Goal: Use online tool/utility: Utilize a website feature to perform a specific function

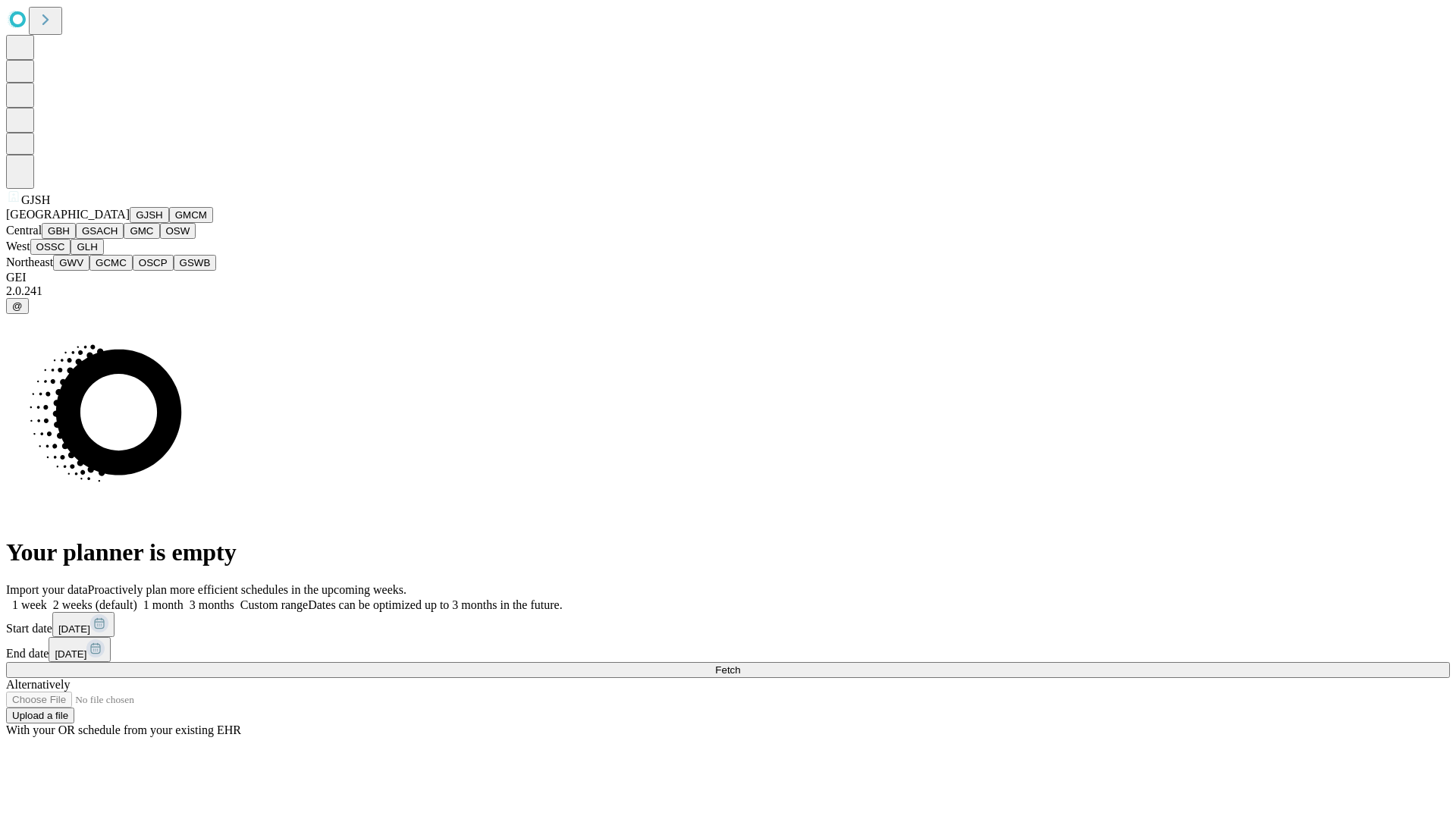
click at [130, 223] on button "GJSH" at bounding box center [149, 215] width 40 height 16
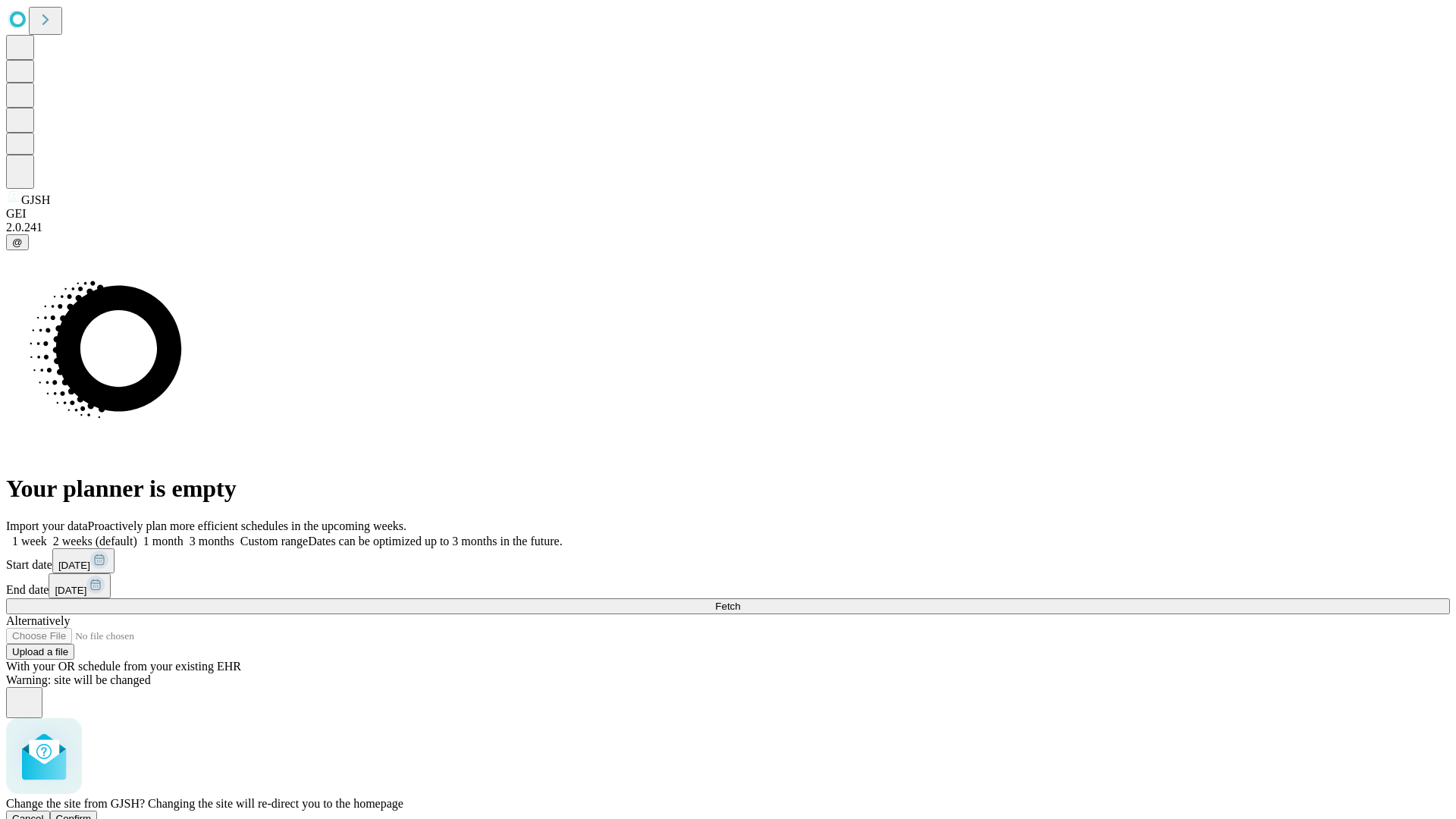
click at [92, 813] on span "Confirm" at bounding box center [74, 818] width 36 height 12
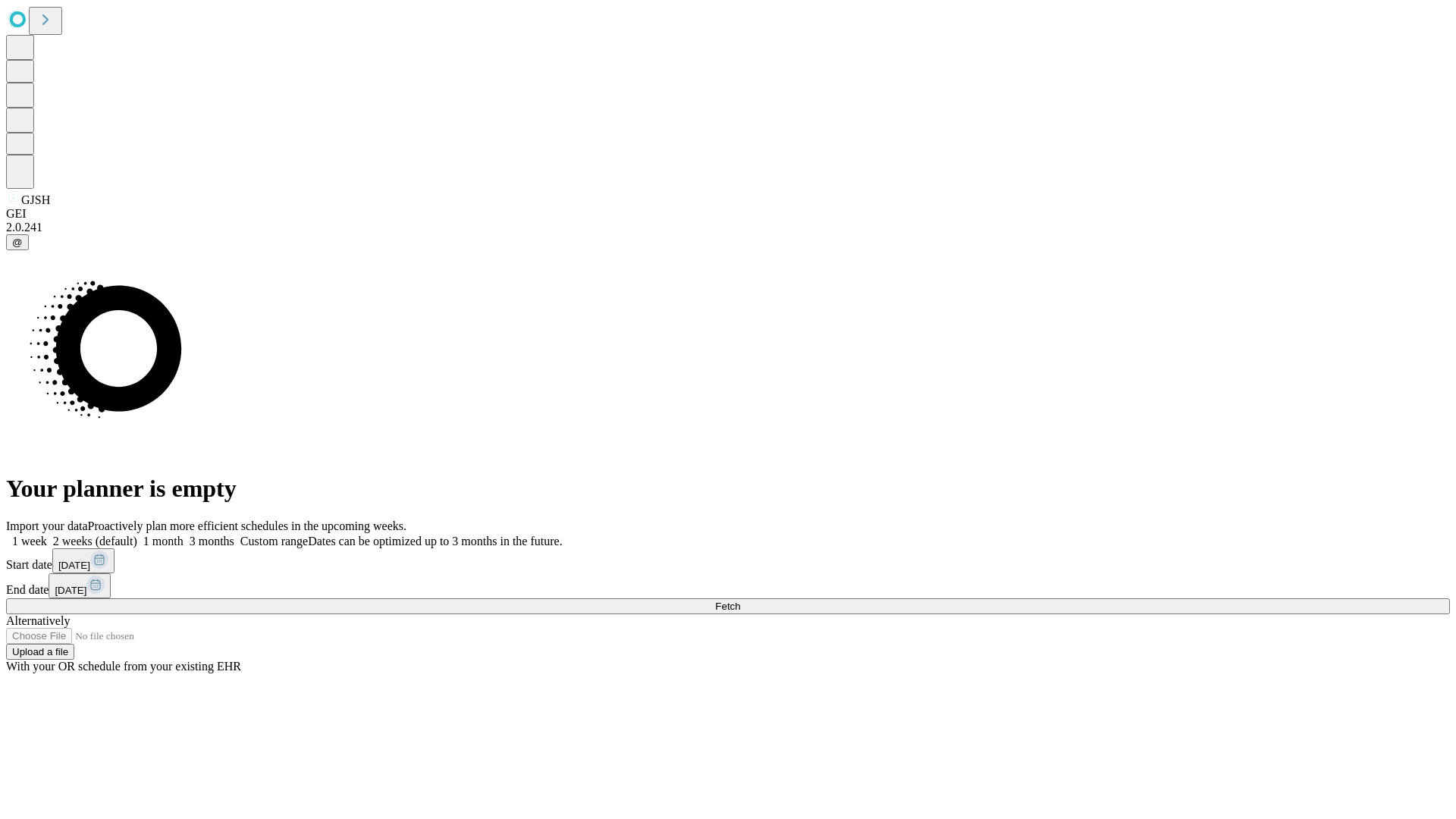
click at [183, 535] on label "1 month" at bounding box center [160, 541] width 46 height 13
click at [740, 600] on span "Fetch" at bounding box center [728, 606] width 25 height 12
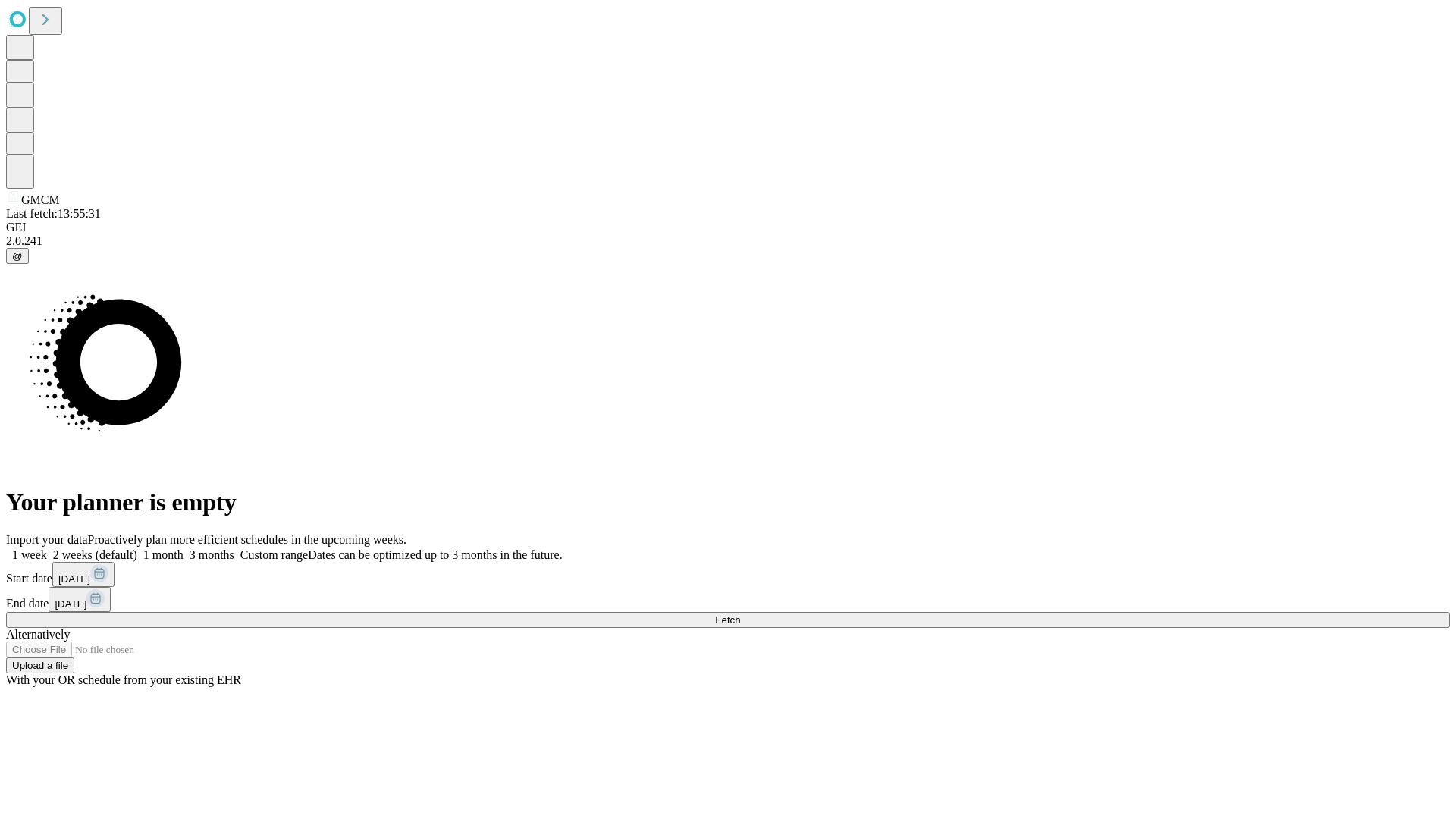
click at [740, 614] on span "Fetch" at bounding box center [728, 620] width 25 height 12
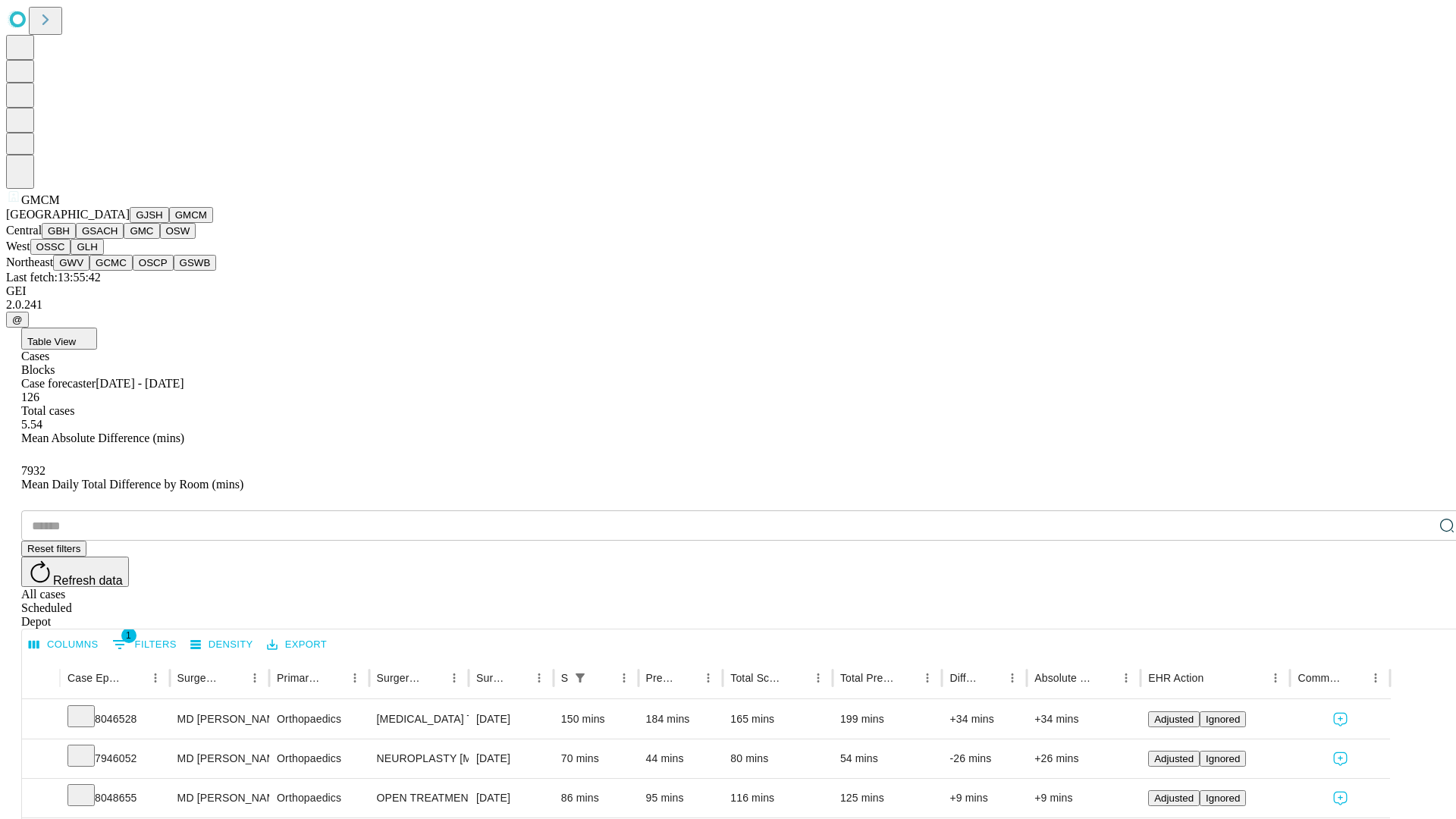
click at [76, 239] on button "GBH" at bounding box center [59, 231] width 34 height 16
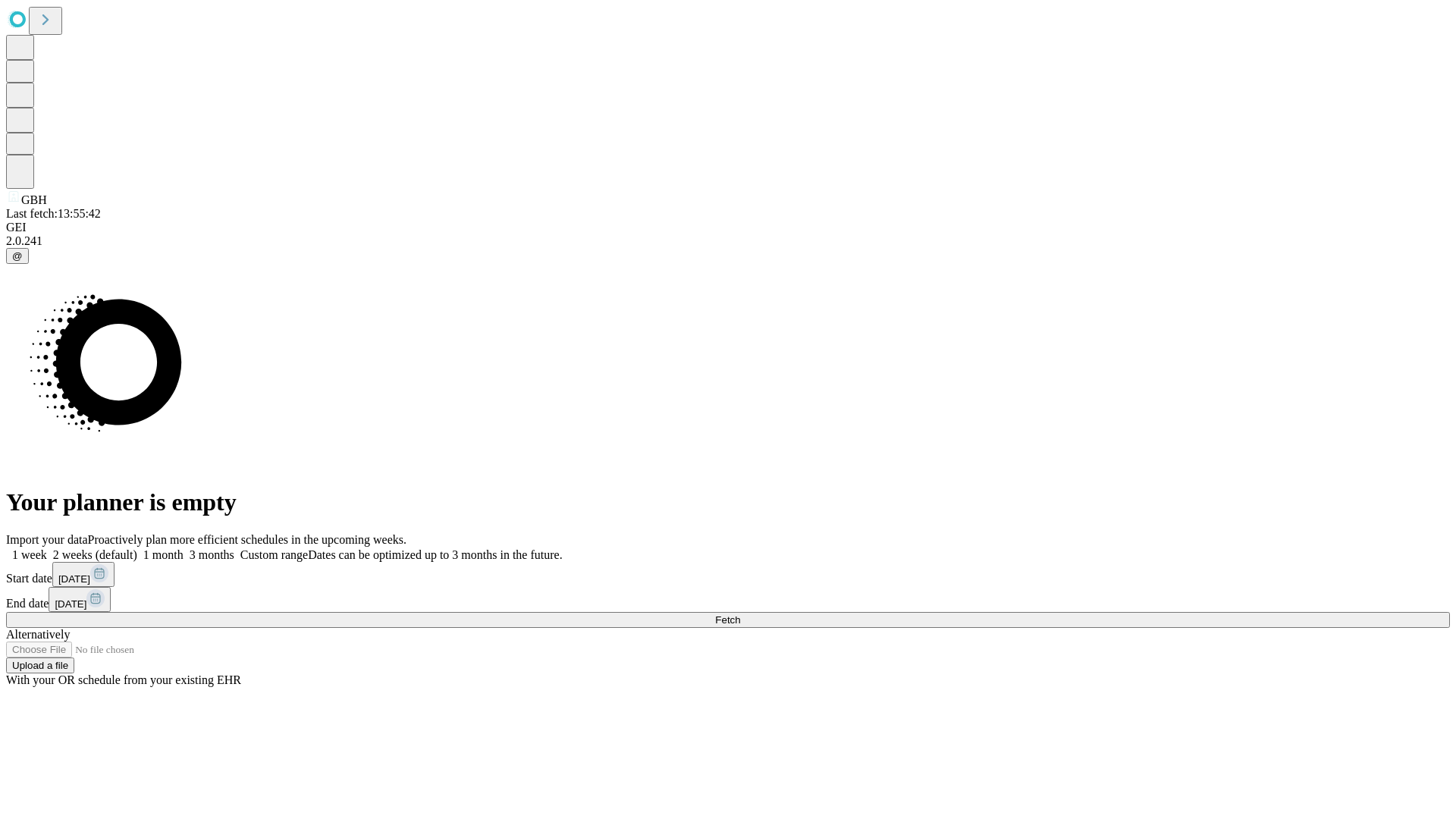
click at [183, 548] on label "1 month" at bounding box center [160, 554] width 46 height 13
click at [740, 614] on span "Fetch" at bounding box center [728, 620] width 25 height 12
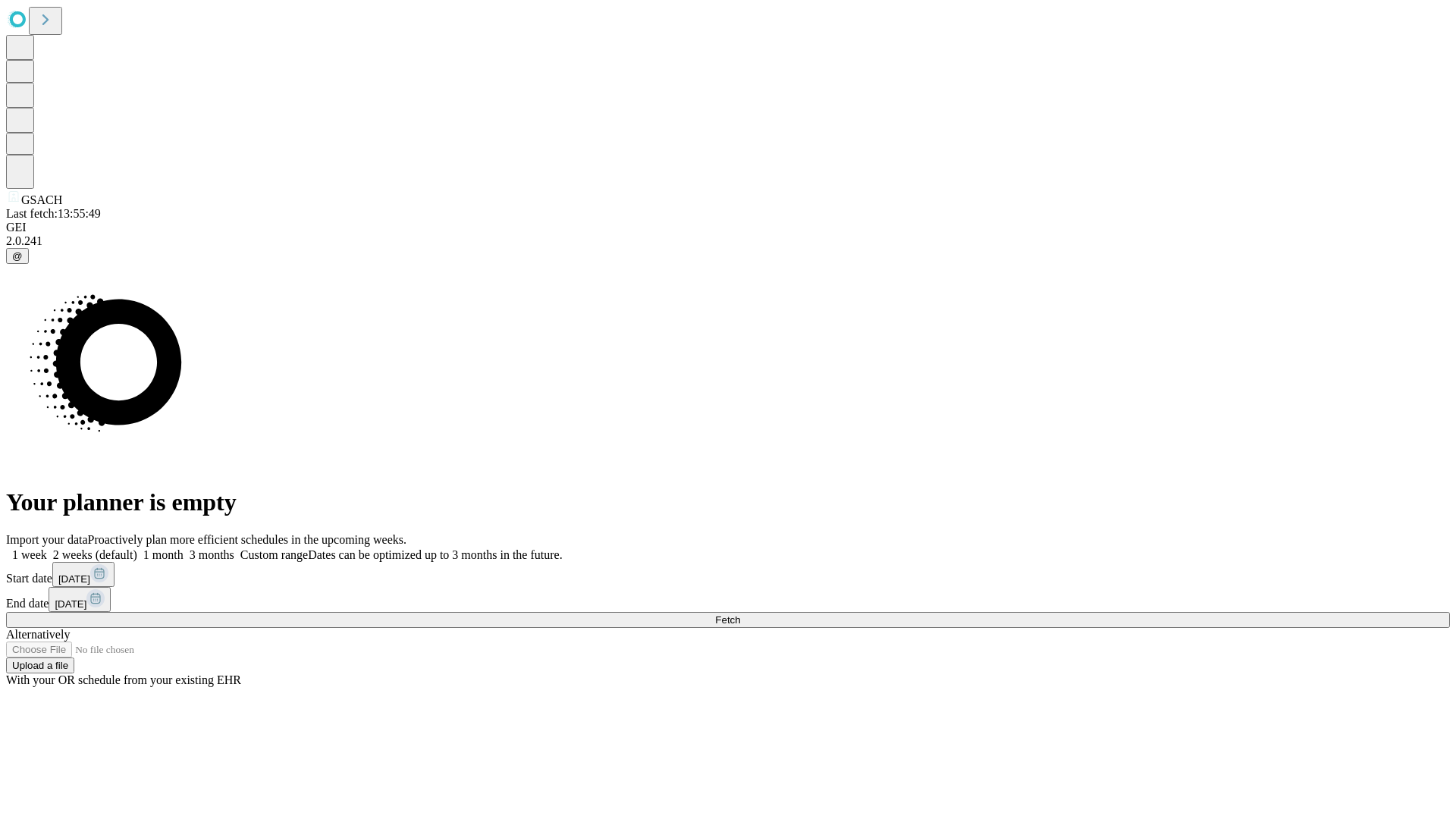
click at [183, 548] on label "1 month" at bounding box center [160, 554] width 46 height 13
click at [740, 614] on span "Fetch" at bounding box center [728, 620] width 25 height 12
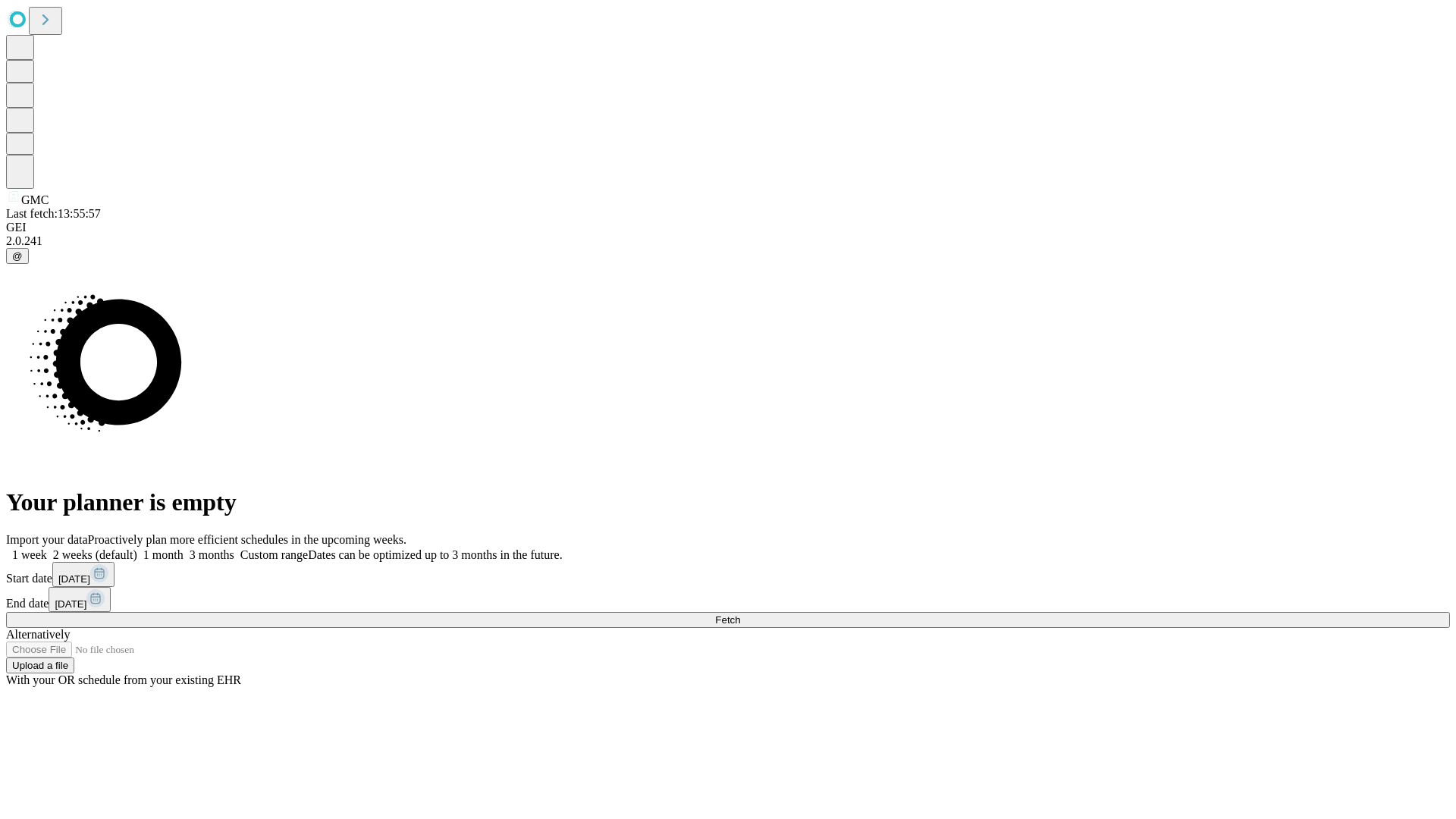
click at [183, 548] on label "1 month" at bounding box center [160, 554] width 46 height 13
click at [740, 614] on span "Fetch" at bounding box center [728, 620] width 25 height 12
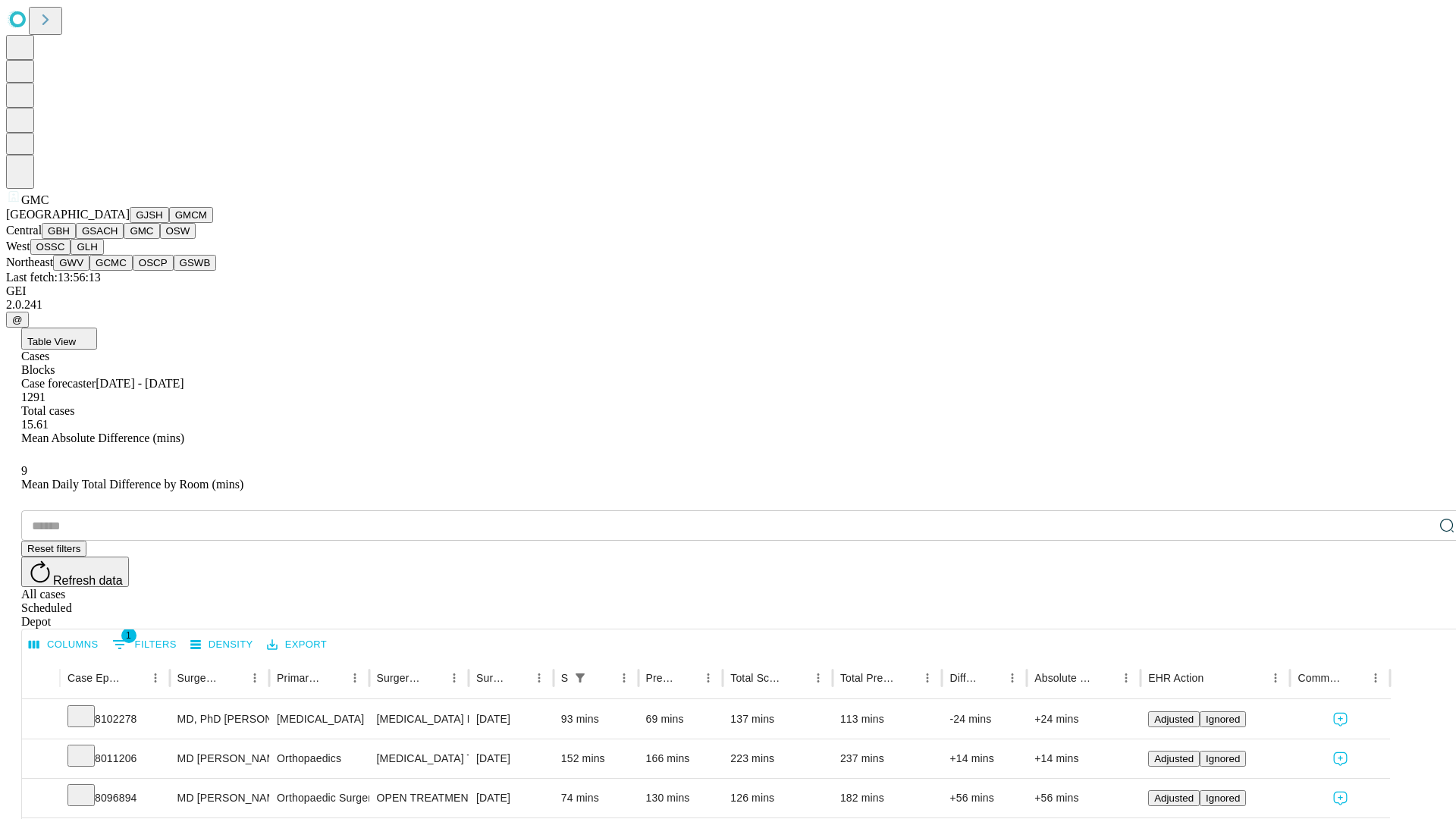
click at [160, 239] on button "OSW" at bounding box center [178, 231] width 37 height 16
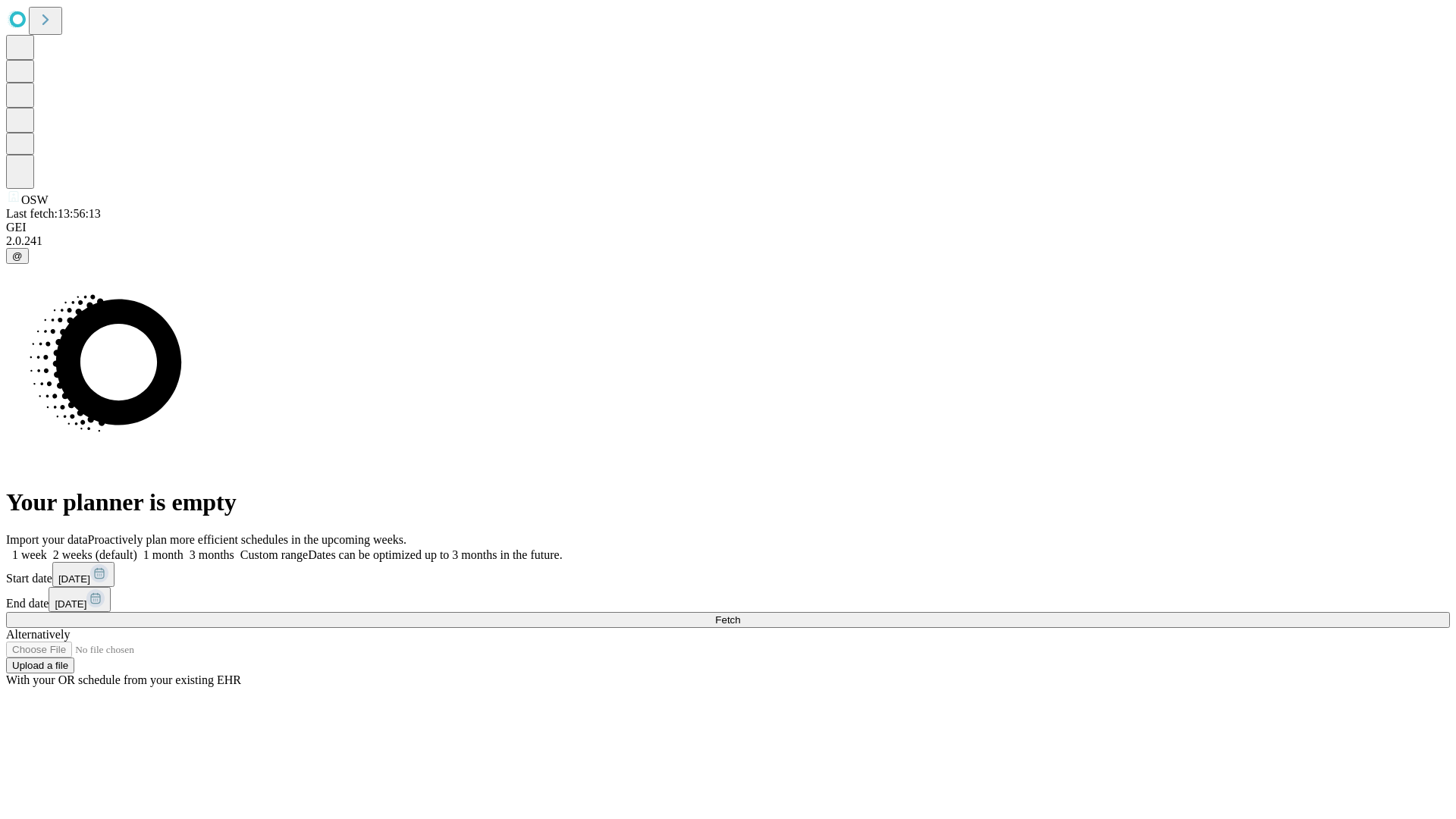
click at [183, 548] on label "1 month" at bounding box center [160, 554] width 46 height 13
click at [740, 614] on span "Fetch" at bounding box center [728, 620] width 25 height 12
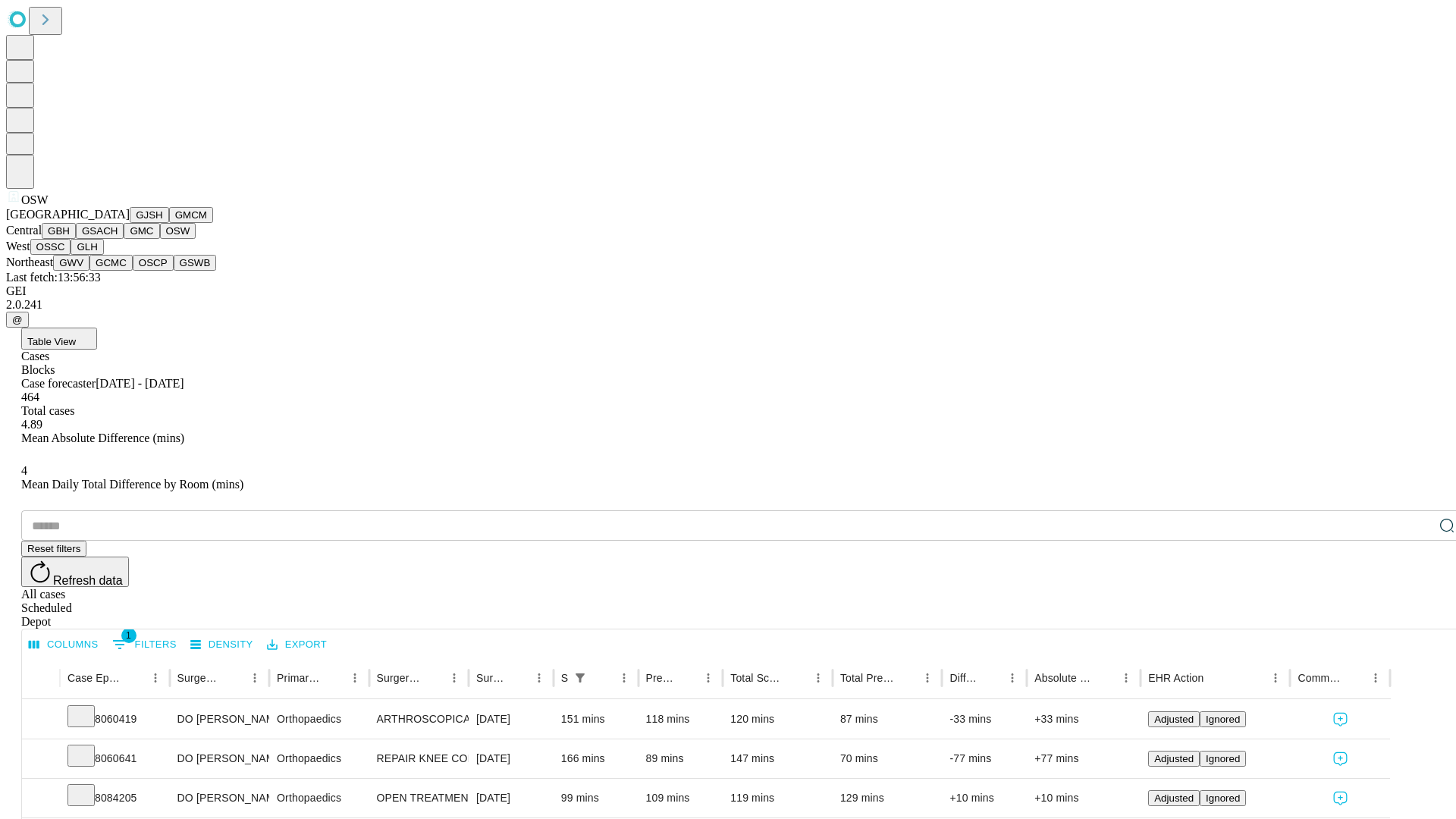
click at [71, 255] on button "OSSC" at bounding box center [51, 247] width 41 height 16
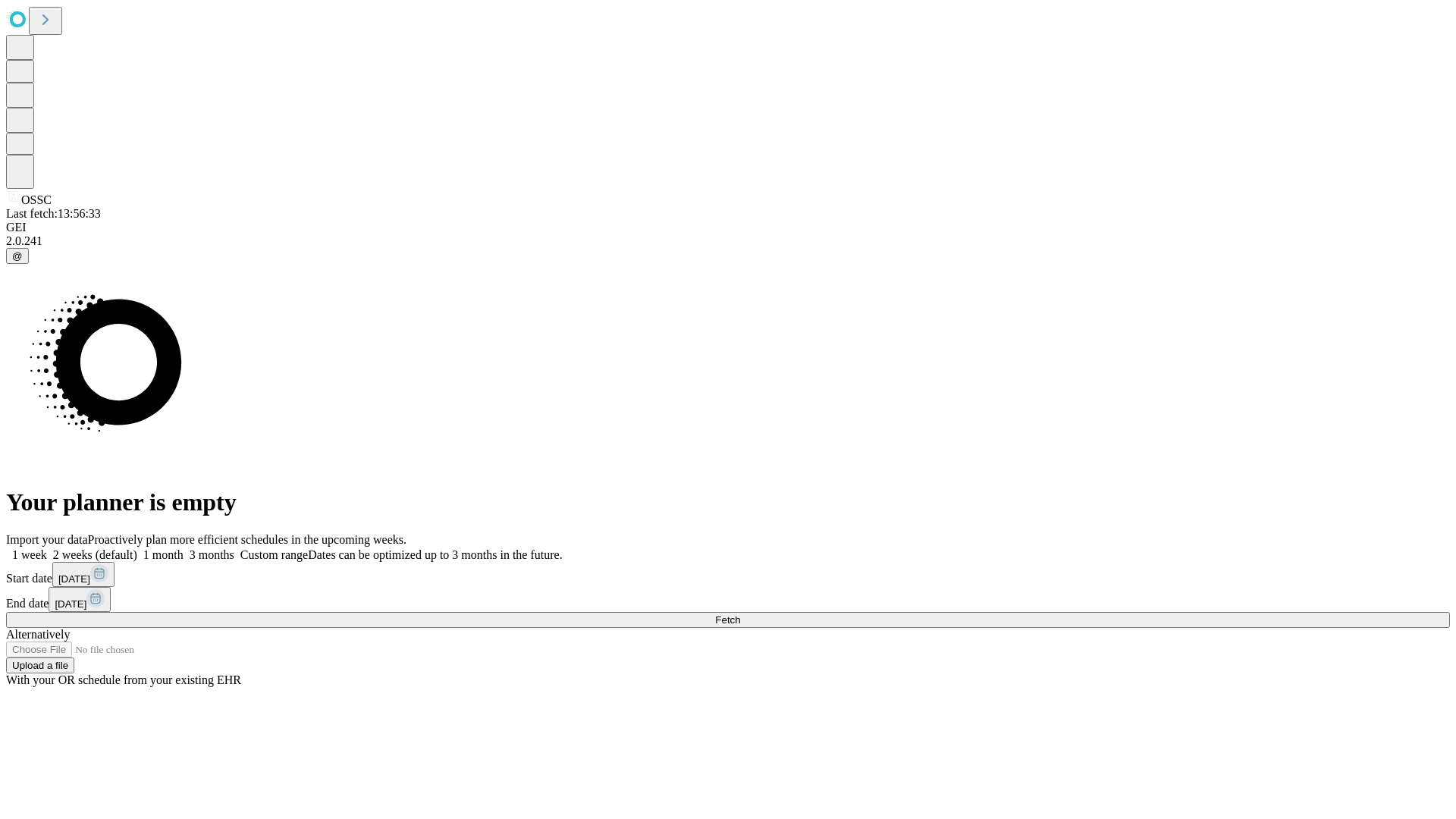
click at [183, 548] on label "1 month" at bounding box center [160, 554] width 46 height 13
click at [740, 614] on span "Fetch" at bounding box center [728, 620] width 25 height 12
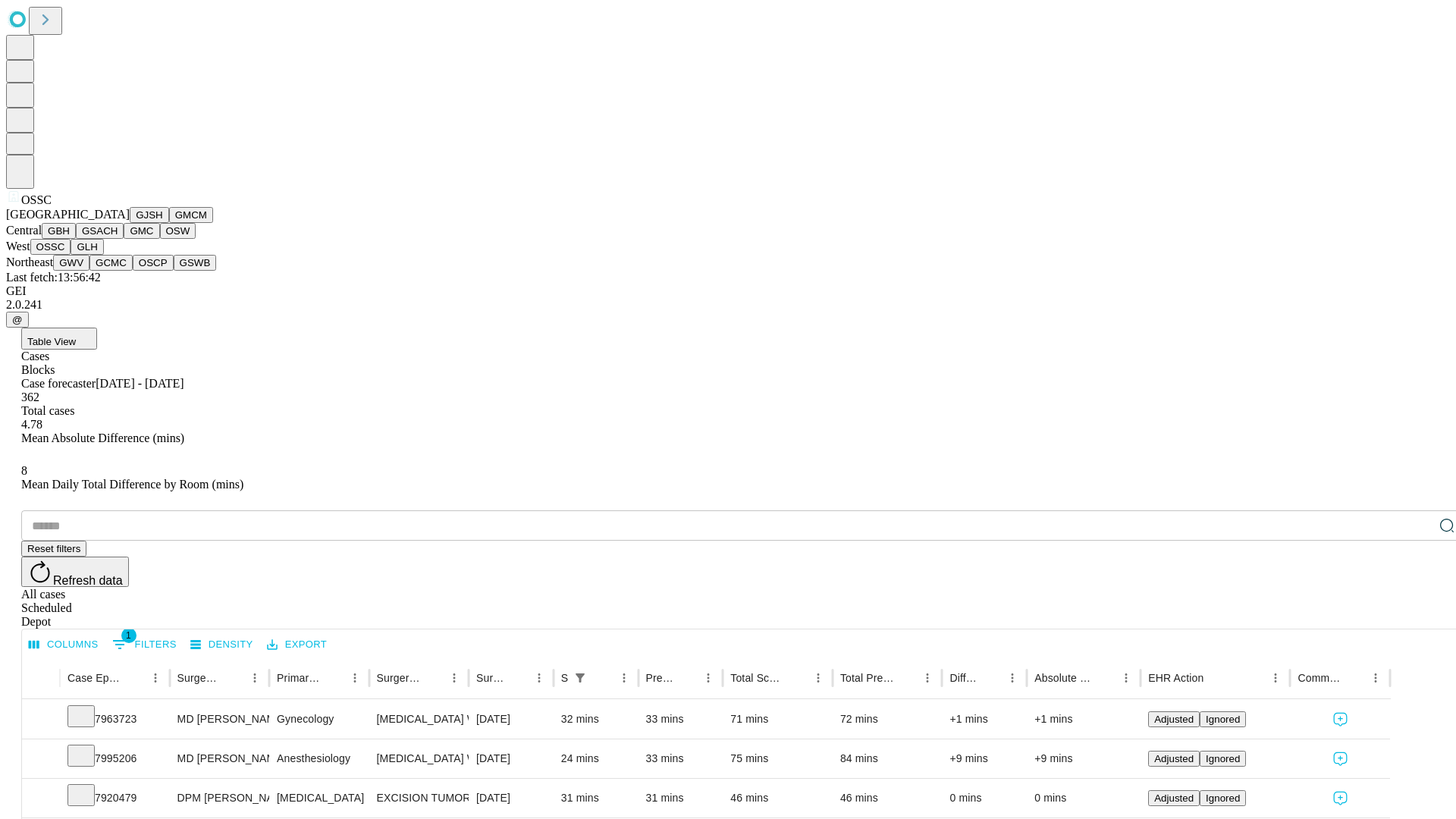
click at [103, 255] on button "GLH" at bounding box center [87, 247] width 33 height 16
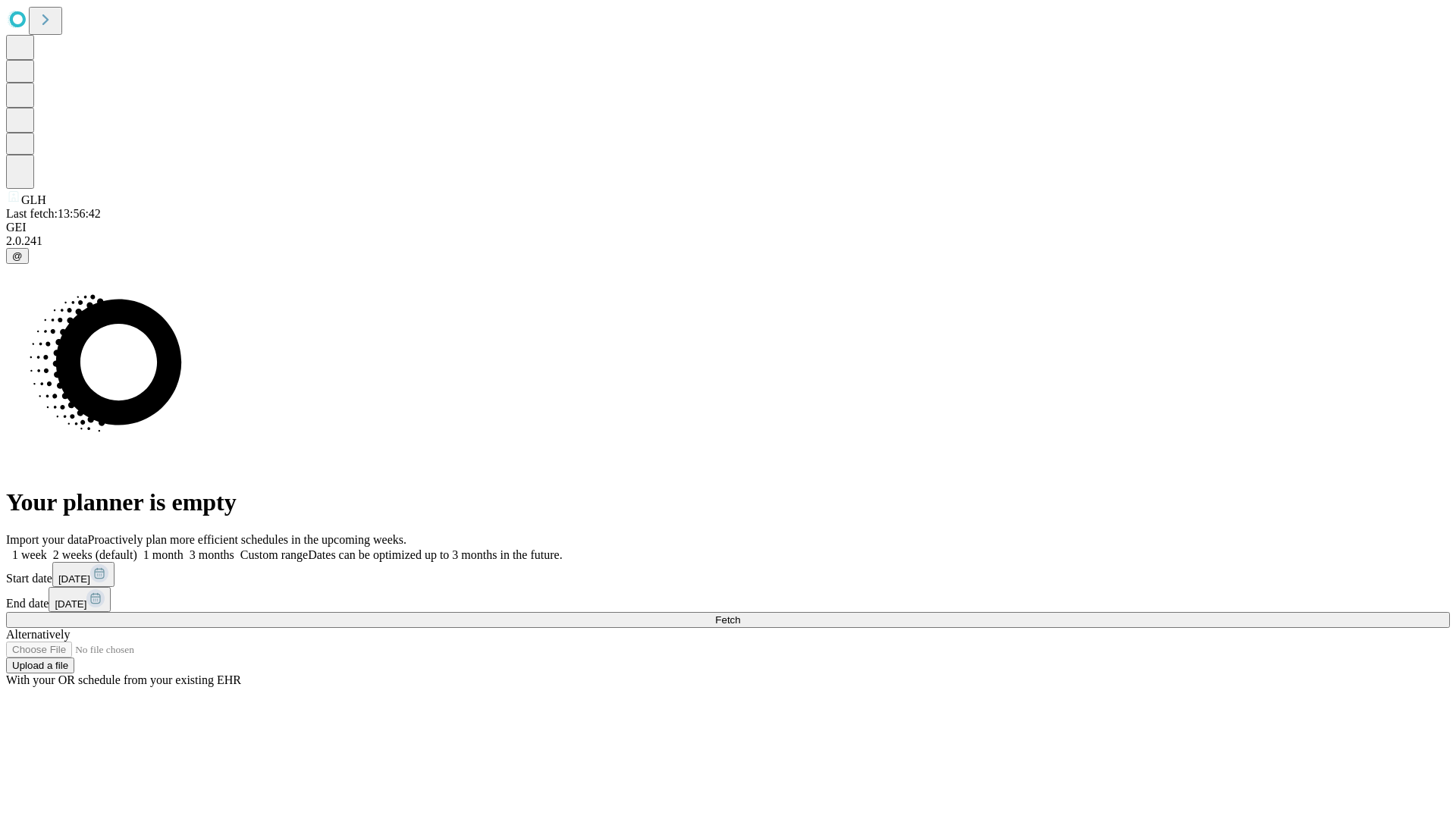
click at [183, 548] on label "1 month" at bounding box center [160, 554] width 46 height 13
click at [740, 614] on span "Fetch" at bounding box center [728, 620] width 25 height 12
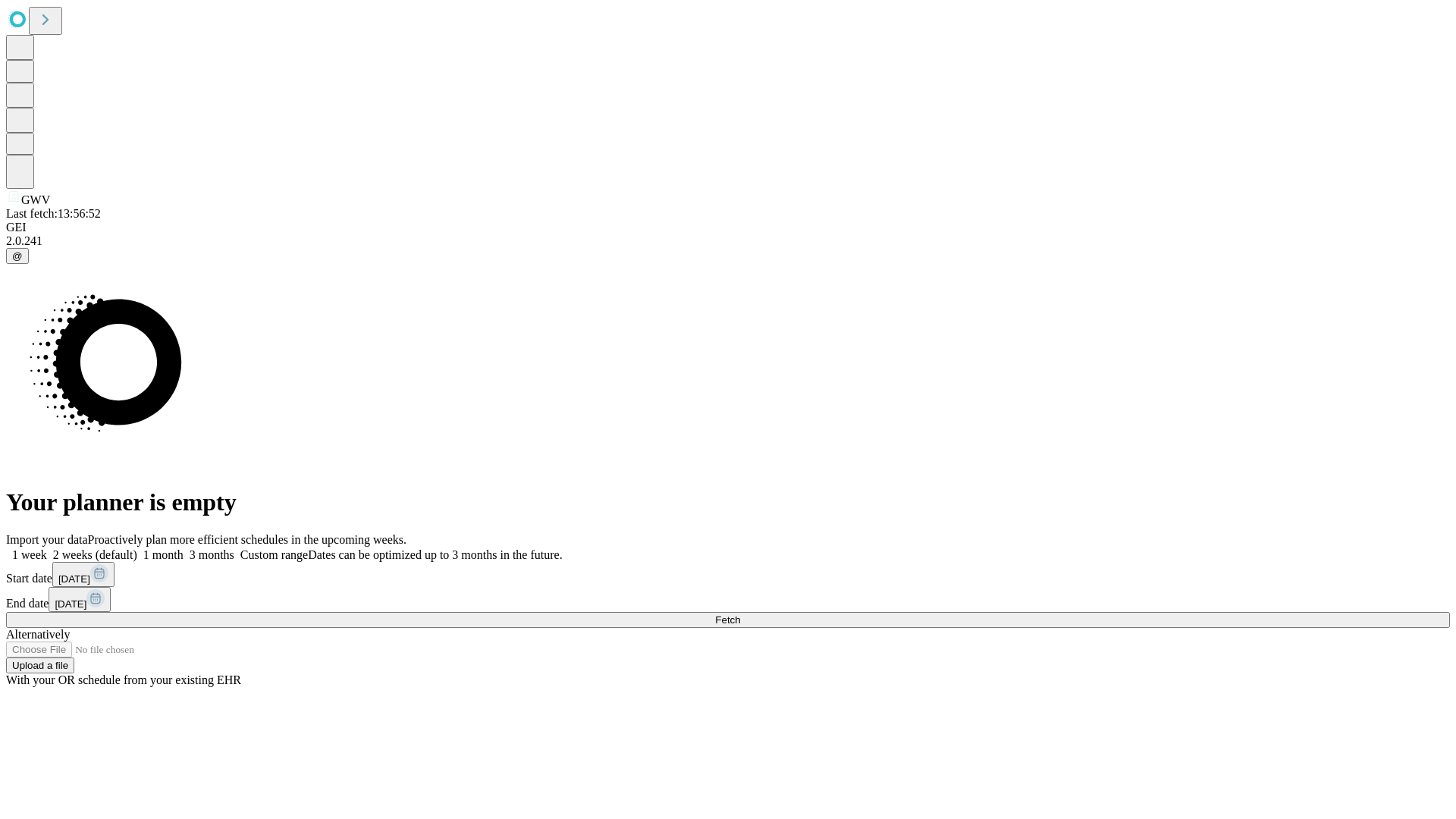
click at [183, 548] on label "1 month" at bounding box center [160, 554] width 46 height 13
click at [740, 614] on span "Fetch" at bounding box center [728, 620] width 25 height 12
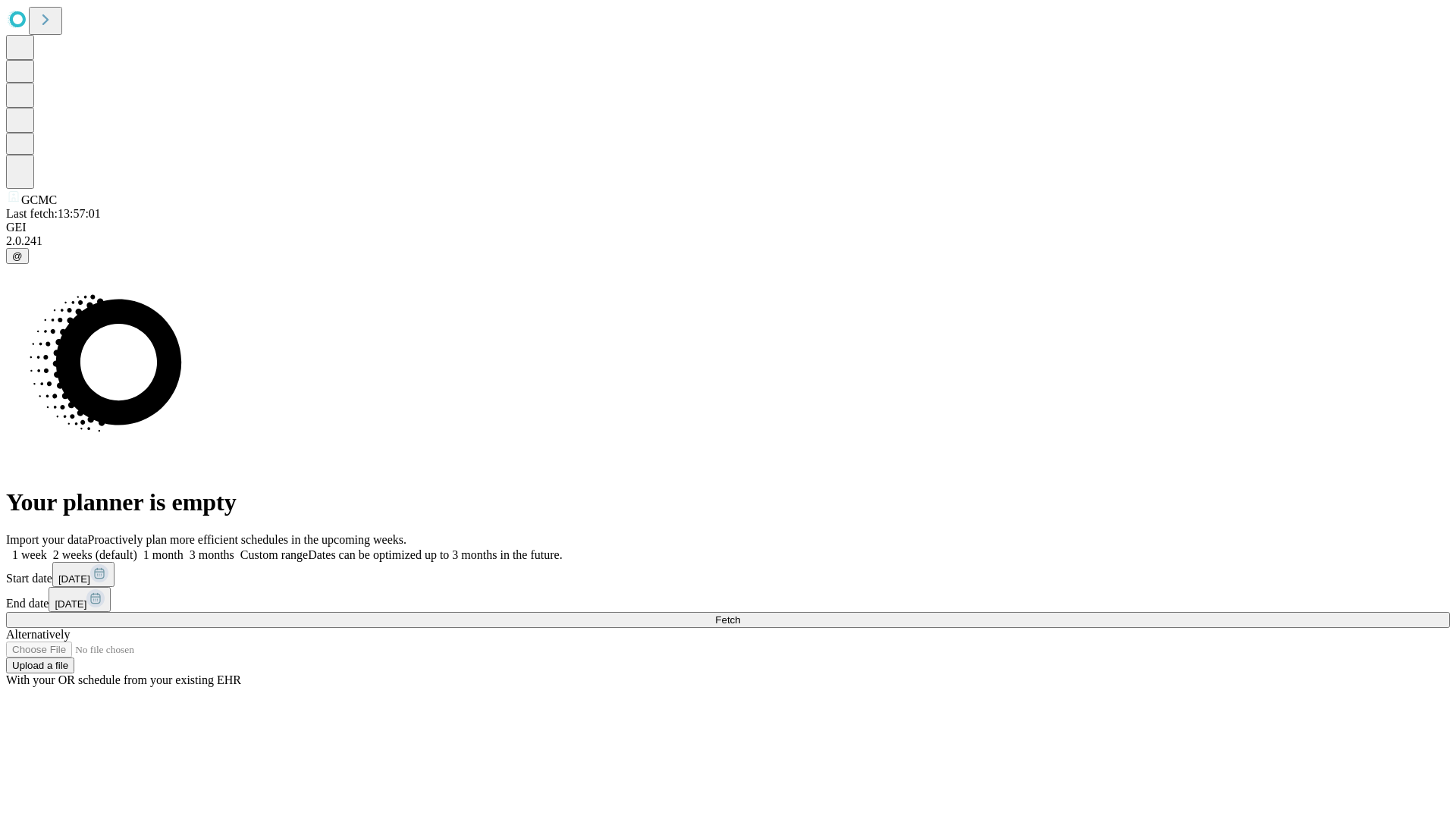
click at [183, 548] on label "1 month" at bounding box center [160, 554] width 46 height 13
click at [740, 614] on span "Fetch" at bounding box center [728, 620] width 25 height 12
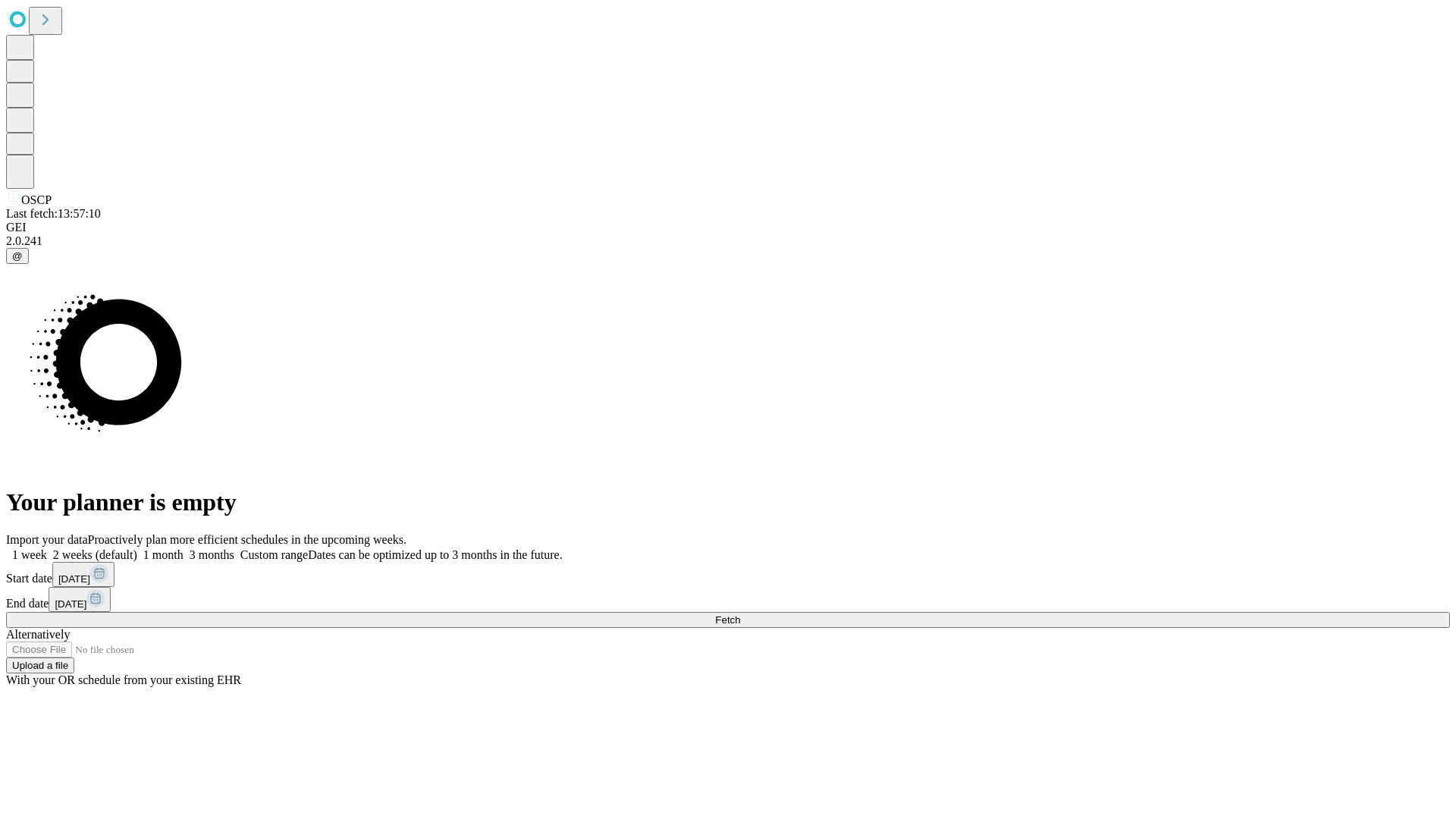
click at [183, 548] on label "1 month" at bounding box center [160, 554] width 46 height 13
click at [740, 614] on span "Fetch" at bounding box center [728, 620] width 25 height 12
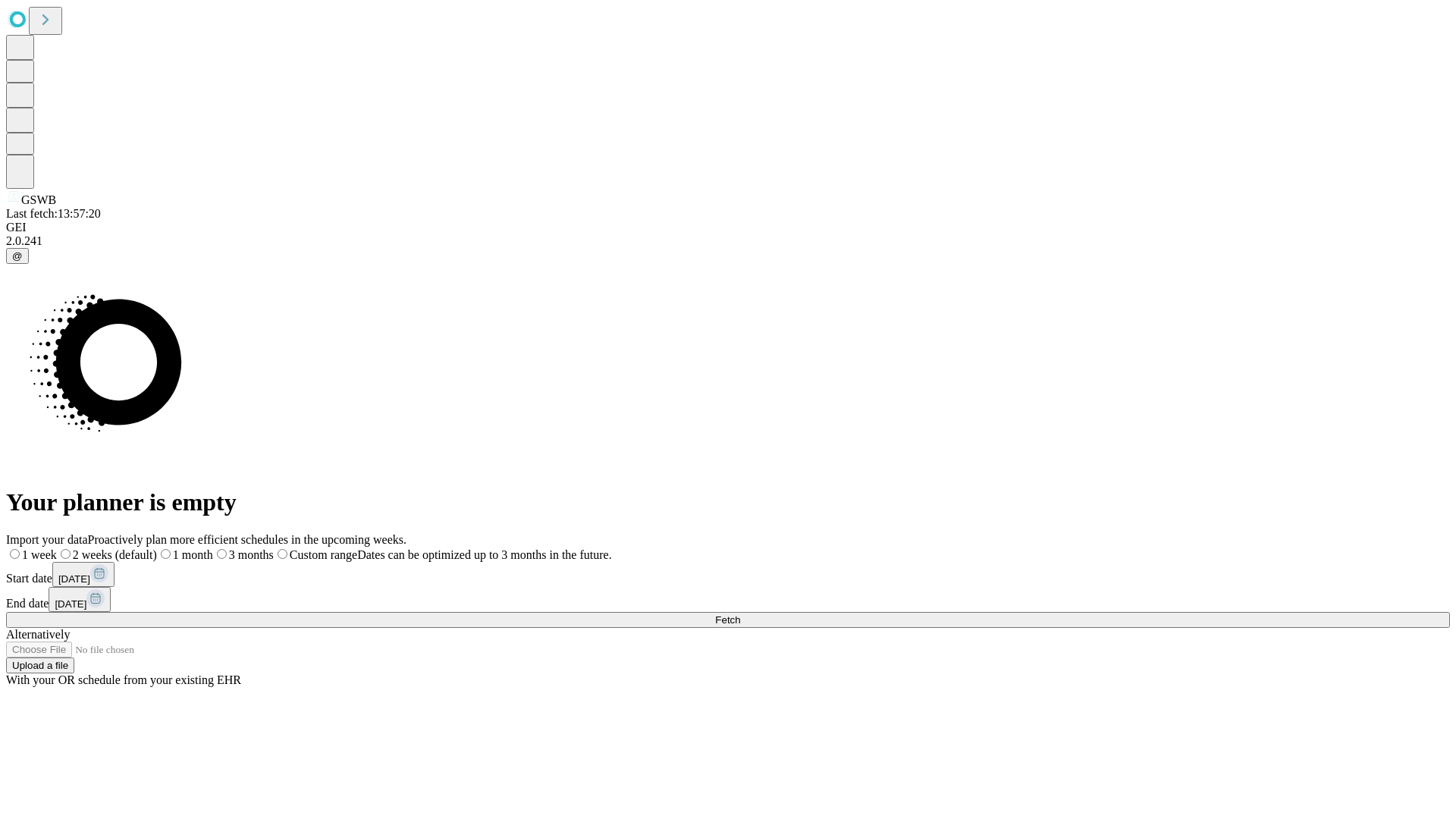
click at [740, 614] on span "Fetch" at bounding box center [728, 620] width 25 height 12
